Goal: Transaction & Acquisition: Purchase product/service

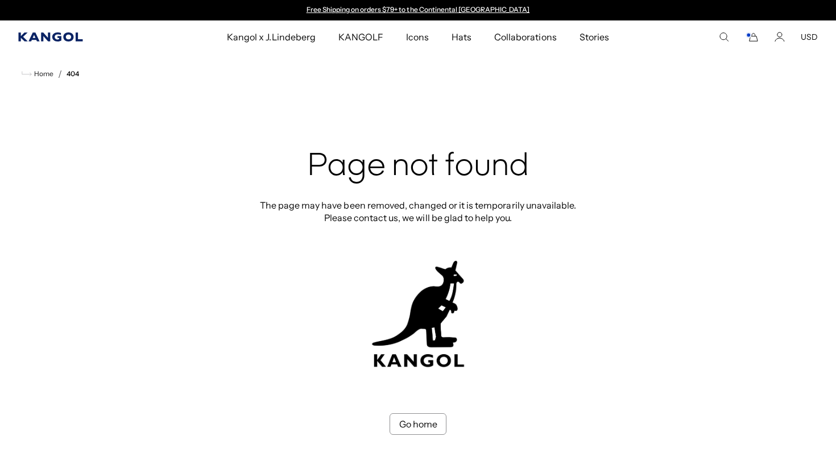
click at [64, 36] on icon "Kangol" at bounding box center [50, 36] width 64 height 9
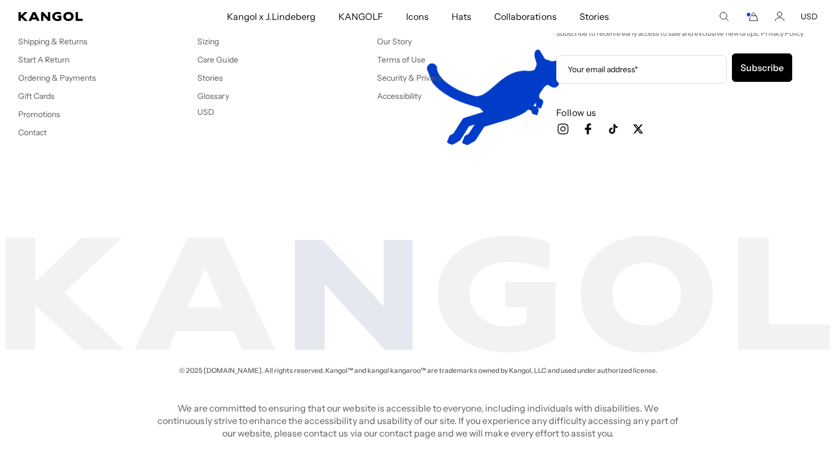
scroll to position [0, 234]
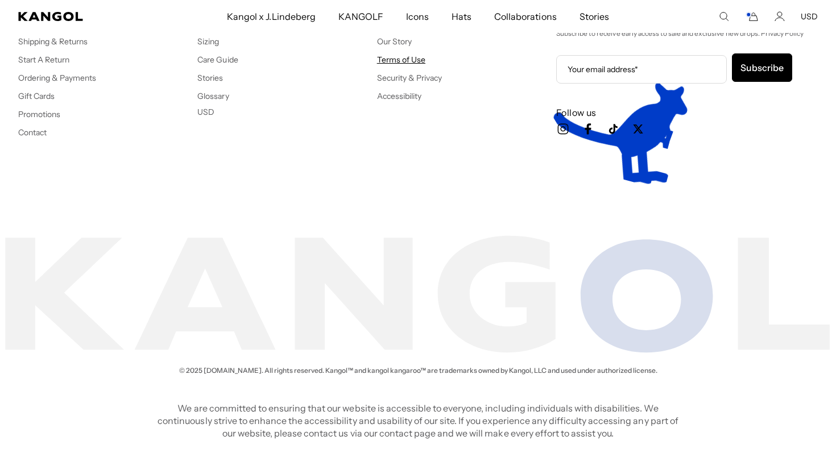
click at [399, 60] on link "Terms of Use" at bounding box center [401, 60] width 48 height 10
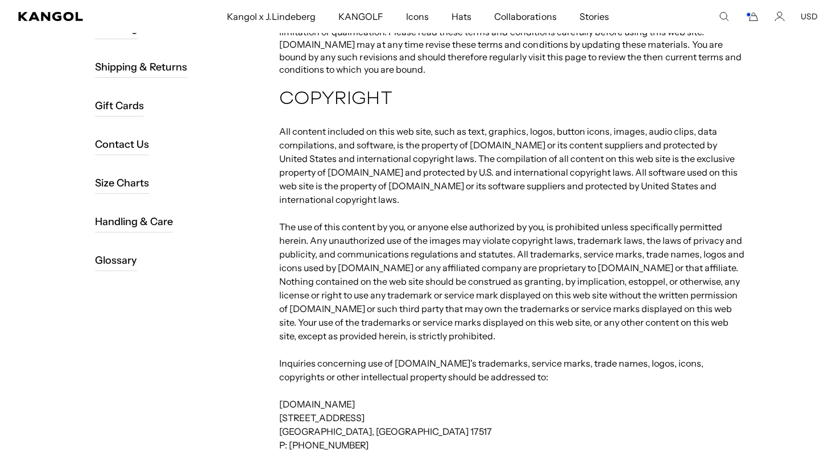
scroll to position [2432, 0]
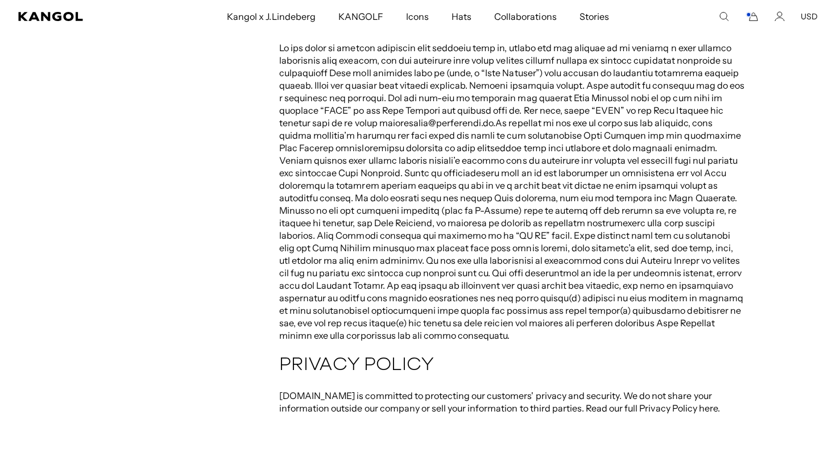
click at [654, 390] on p "[DOMAIN_NAME] is committed to protecting our customers' privacy and security. W…" at bounding box center [512, 402] width 467 height 25
click at [653, 390] on p "[DOMAIN_NAME] is committed to protecting our customers' privacy and security. W…" at bounding box center [512, 402] width 467 height 25
click at [653, 390] on p "kangol.com is committed to protecting our customers' privacy and security. We d…" at bounding box center [512, 402] width 467 height 25
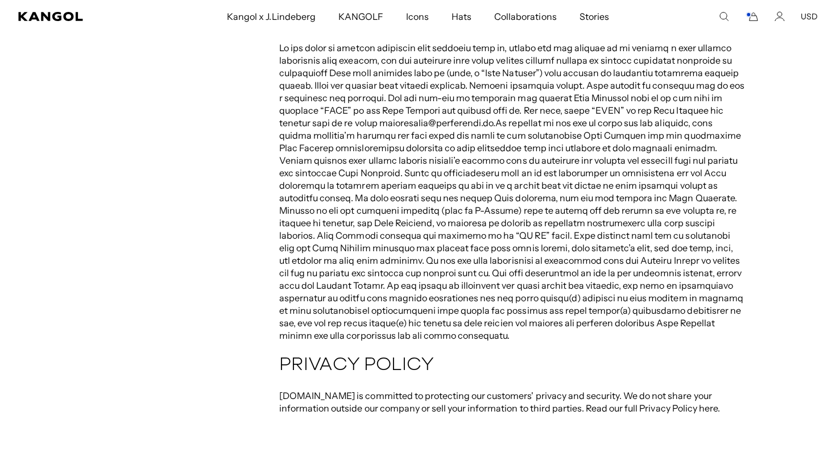
click at [518, 390] on p "kangol.com is committed to protecting our customers' privacy and security. We d…" at bounding box center [512, 402] width 467 height 25
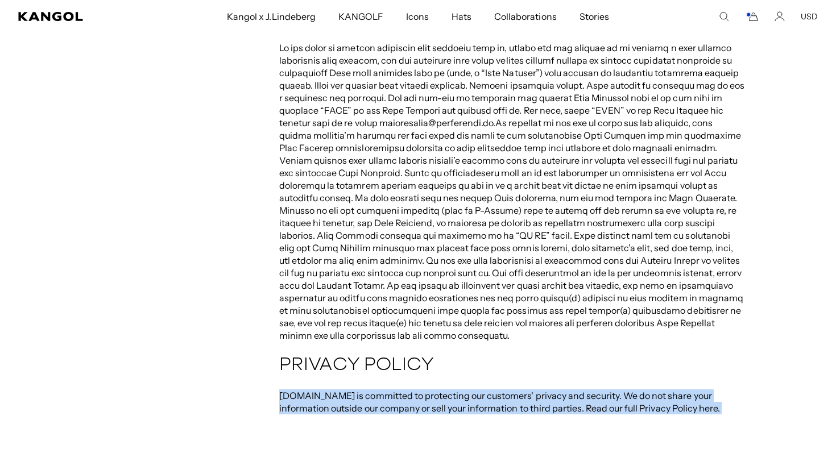
click at [518, 390] on p "kangol.com is committed to protecting our customers' privacy and security. We d…" at bounding box center [512, 402] width 467 height 25
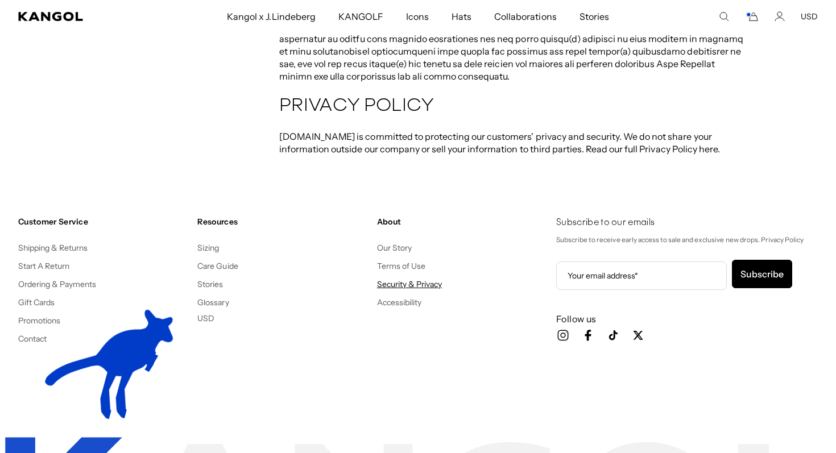
scroll to position [0, 0]
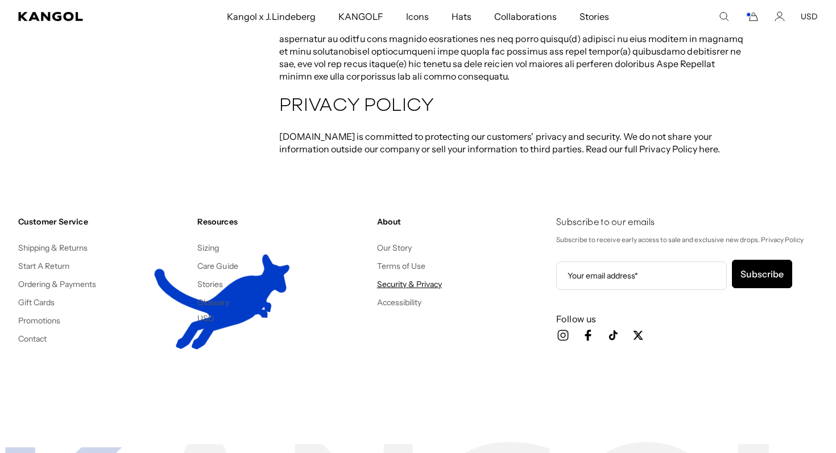
click at [389, 279] on link "Security & Privacy" at bounding box center [409, 284] width 65 height 10
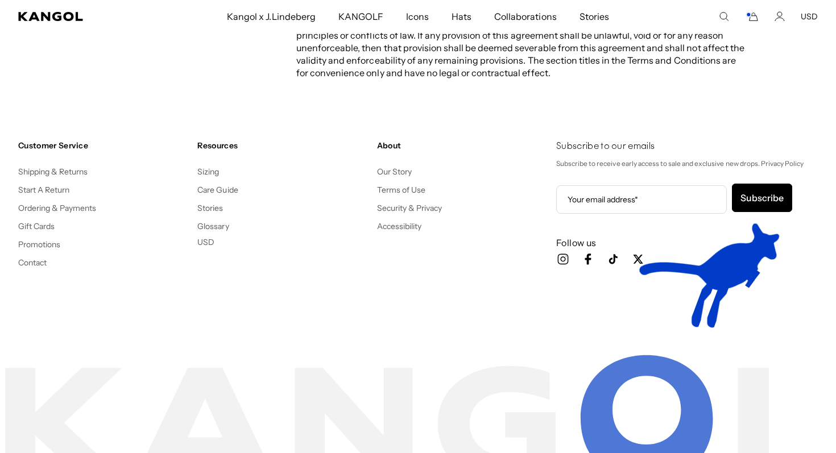
scroll to position [8022, 0]
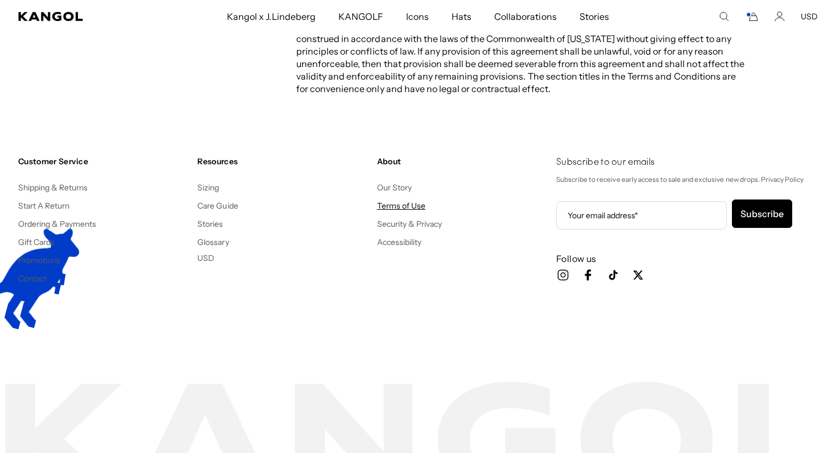
click at [393, 201] on link "Terms of Use" at bounding box center [401, 206] width 48 height 10
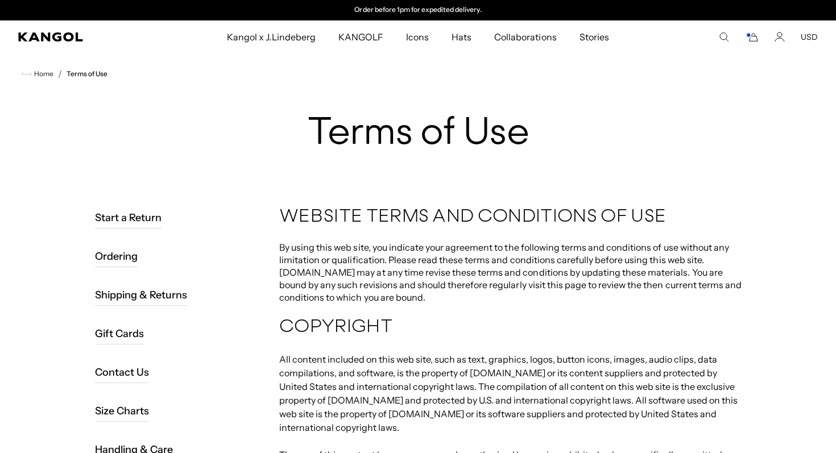
click at [48, 47] on comp-header "Kangol x J.Lindeberg Kangol x J.Lindeberg Men's Shop All Headwear Tops Outerwea…" at bounding box center [418, 36] width 836 height 33
click at [39, 37] on icon "Kangol" at bounding box center [50, 36] width 65 height 9
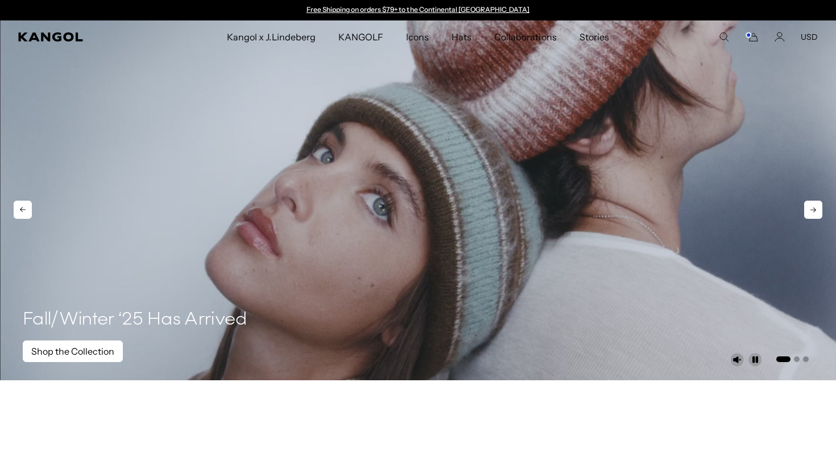
click at [71, 345] on link "Shop the Collection" at bounding box center [73, 352] width 100 height 22
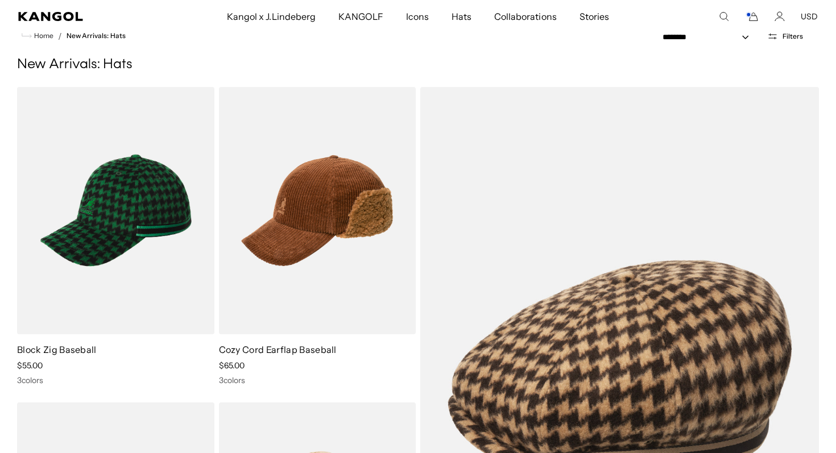
scroll to position [104, 0]
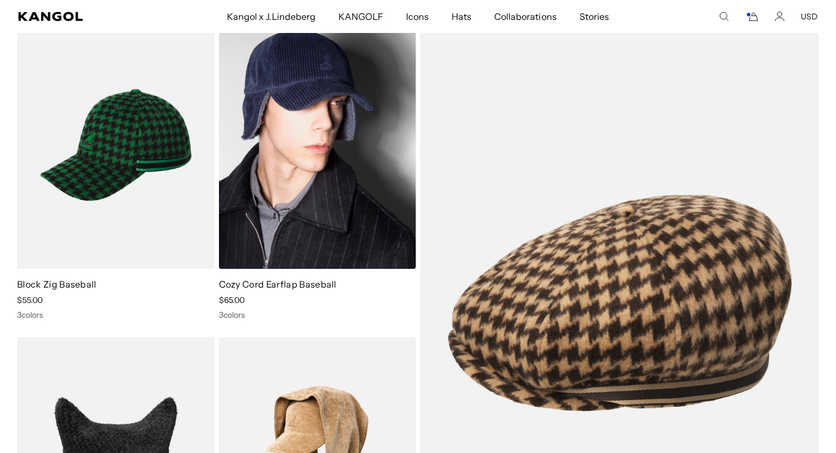
click at [308, 229] on img at bounding box center [317, 145] width 197 height 247
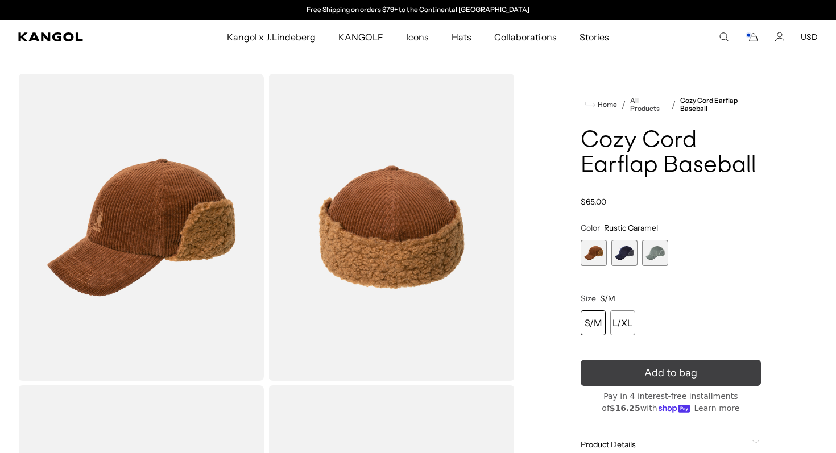
click at [646, 376] on span "Add to bag" at bounding box center [671, 373] width 53 height 15
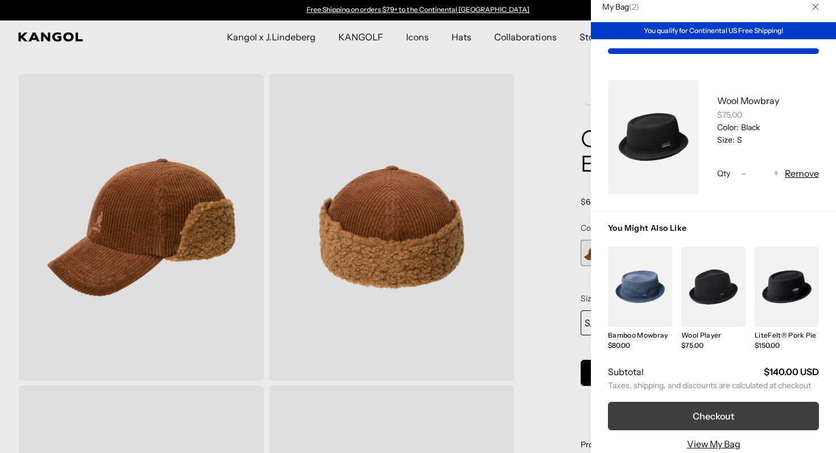
click at [666, 412] on button "Checkout" at bounding box center [713, 416] width 211 height 28
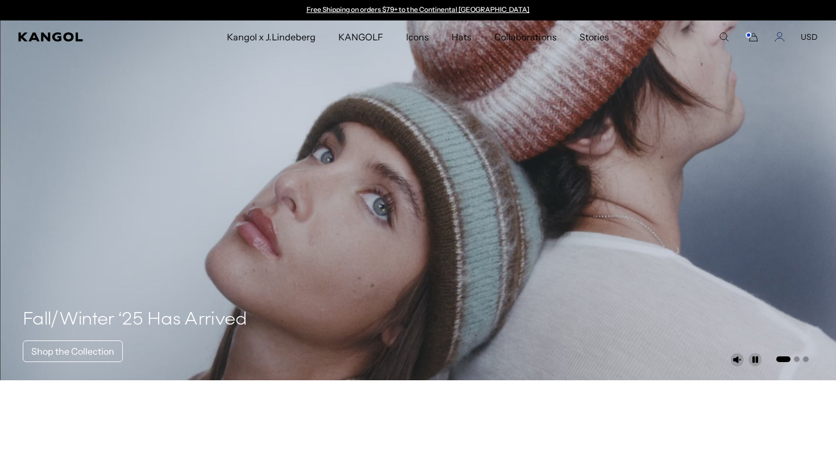
click at [779, 37] on icon "Account" at bounding box center [780, 37] width 10 height 10
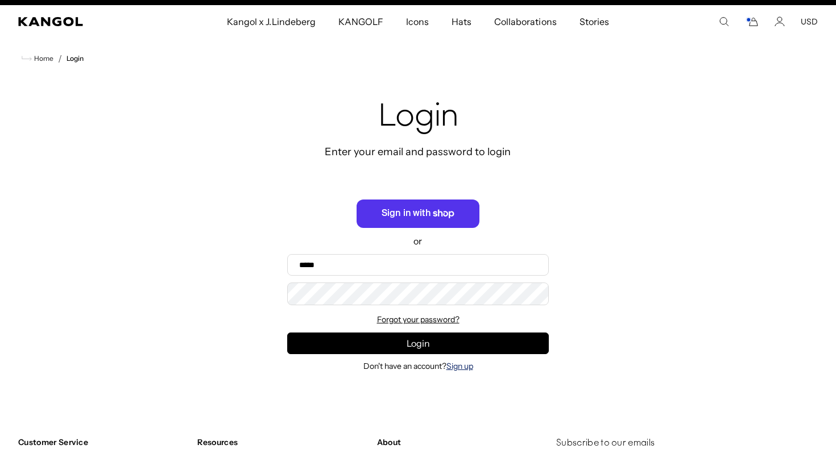
click at [459, 371] on link "Sign up" at bounding box center [460, 366] width 27 height 10
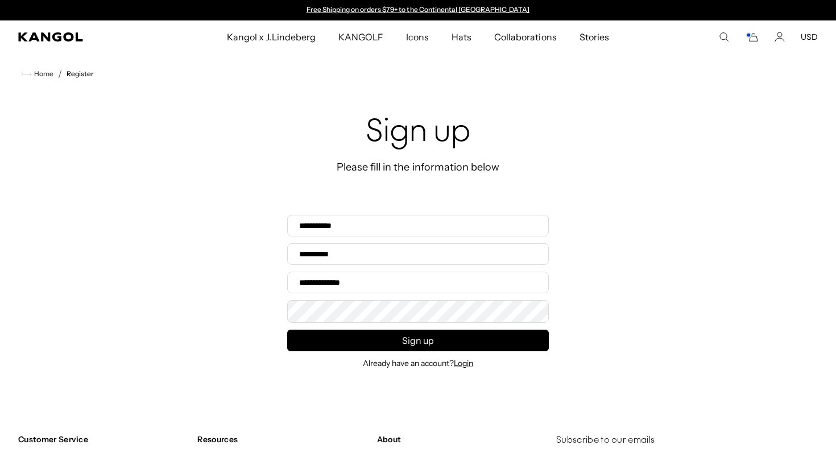
scroll to position [167, 0]
